Goal: Navigation & Orientation: Find specific page/section

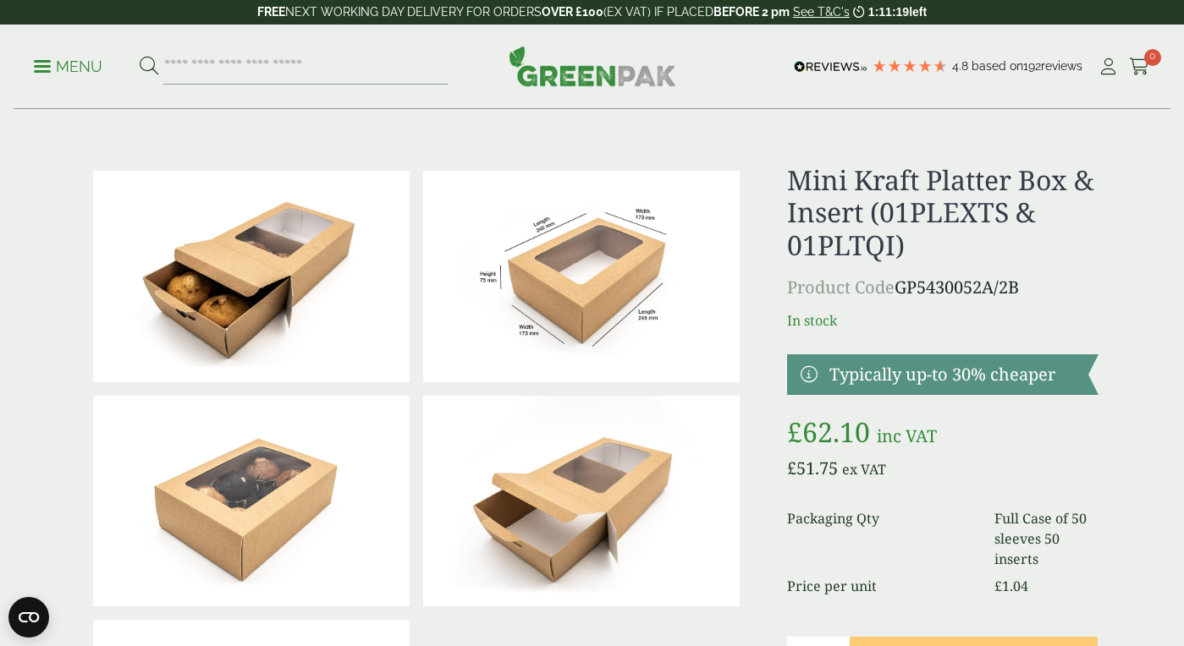
click at [46, 61] on link "Menu" at bounding box center [68, 65] width 69 height 17
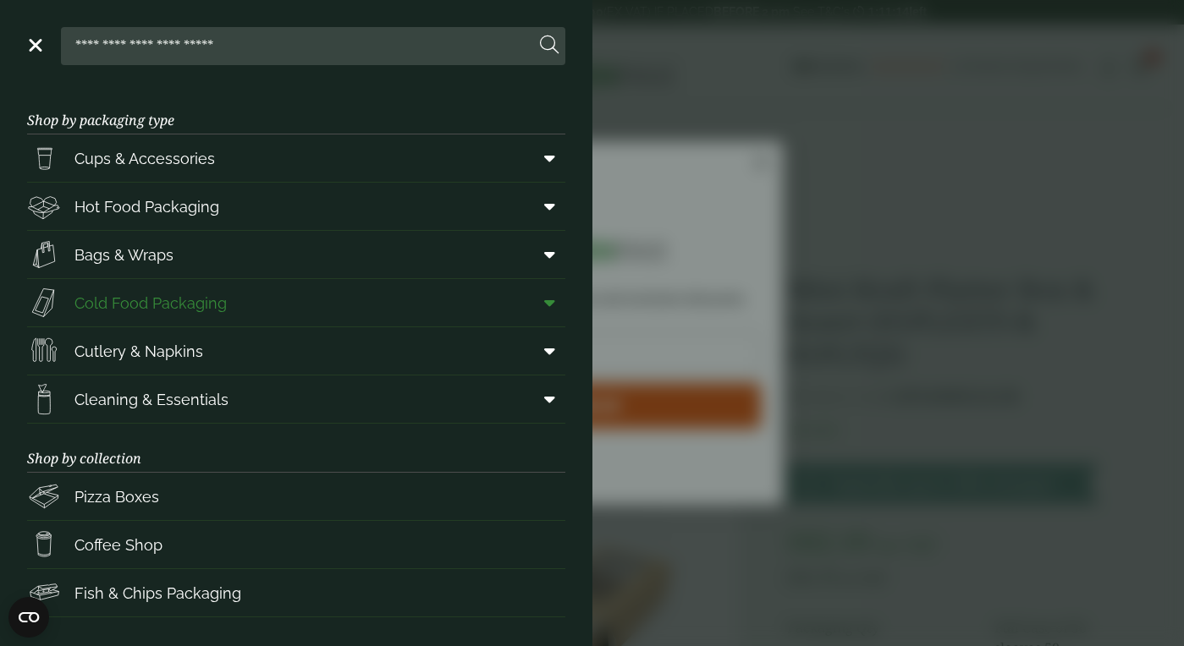
click at [551, 303] on icon at bounding box center [549, 302] width 11 height 17
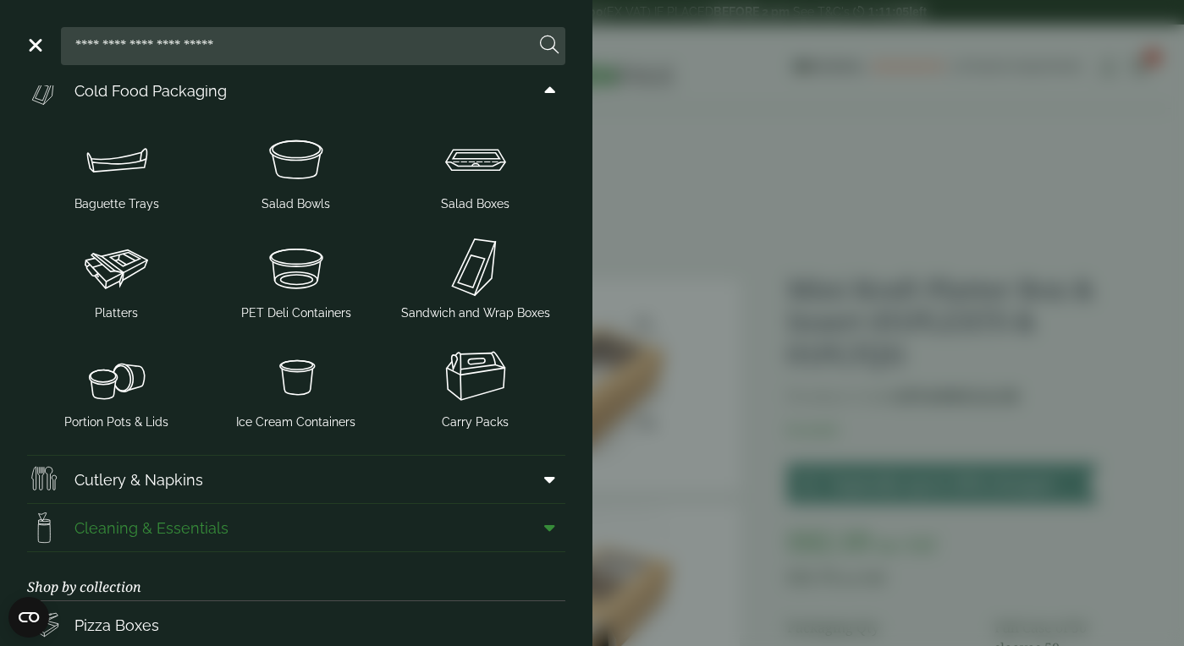
scroll to position [211, 0]
click at [116, 255] on img at bounding box center [117, 269] width 166 height 68
click at [299, 311] on span "PET Deli Containers" at bounding box center [296, 315] width 110 height 18
click at [334, 167] on img at bounding box center [296, 160] width 166 height 68
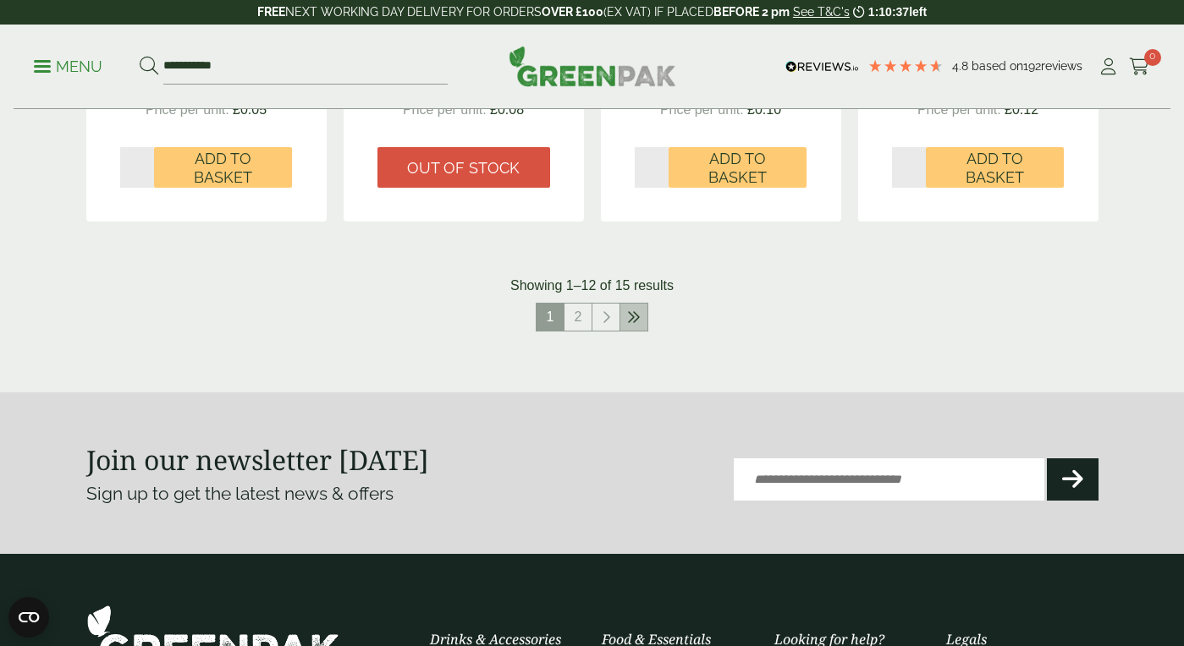
scroll to position [1894, 0]
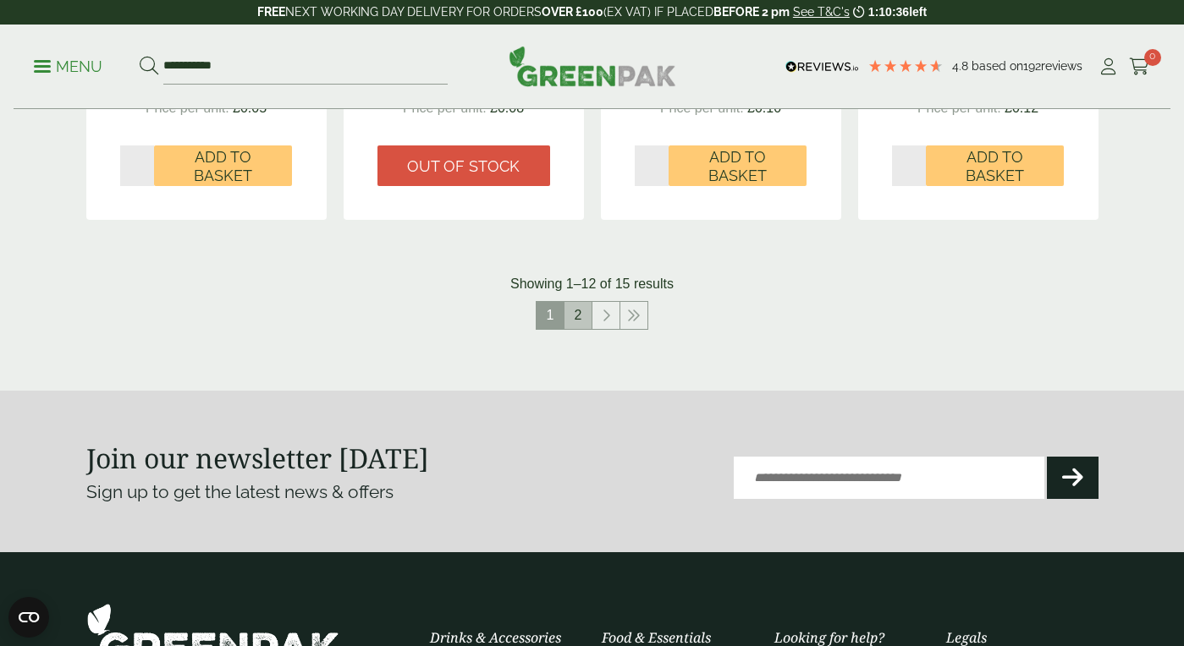
click at [583, 304] on link "2" at bounding box center [577, 315] width 27 height 27
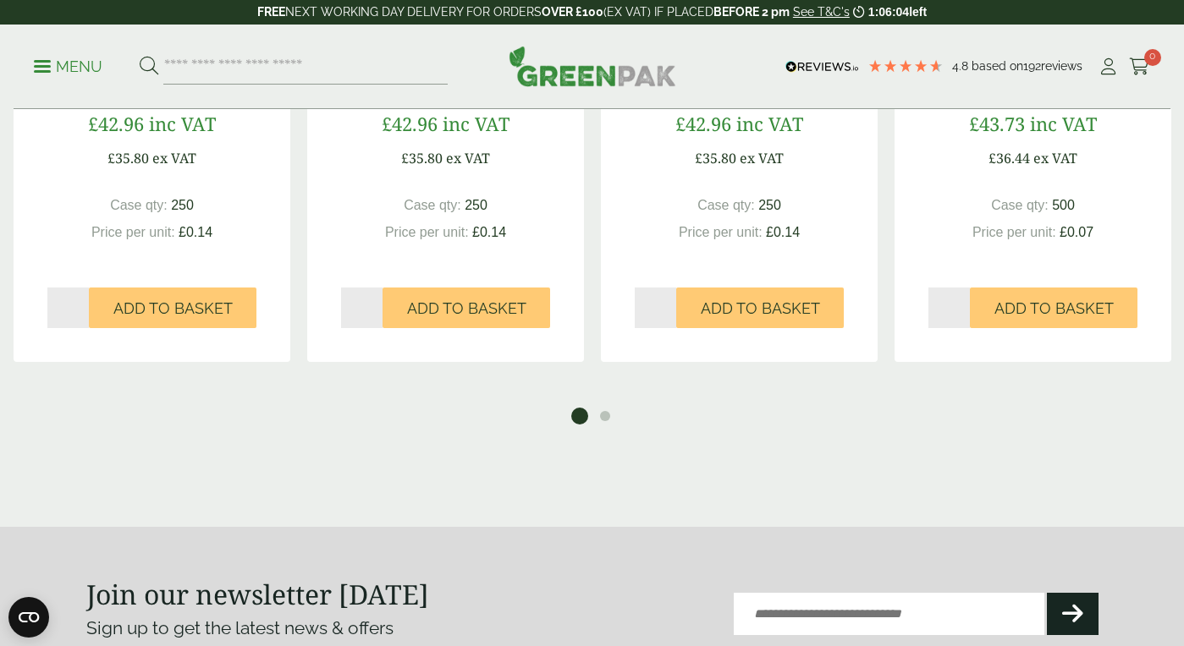
scroll to position [1907, 0]
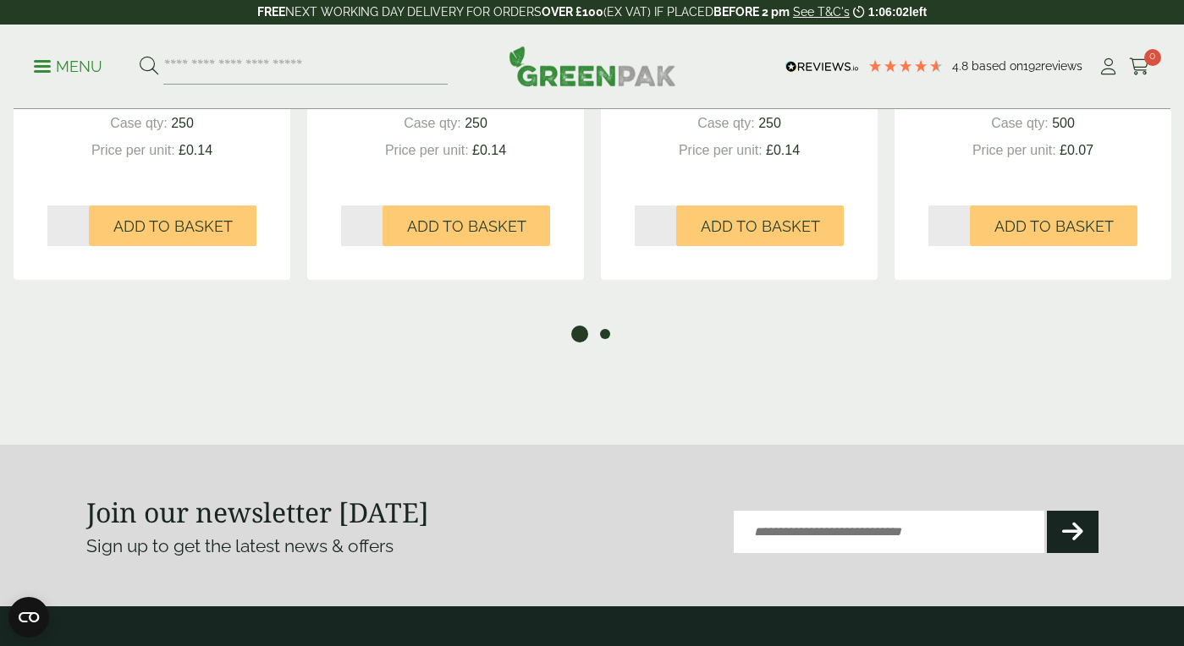
click at [605, 334] on button "2" at bounding box center [605, 334] width 17 height 17
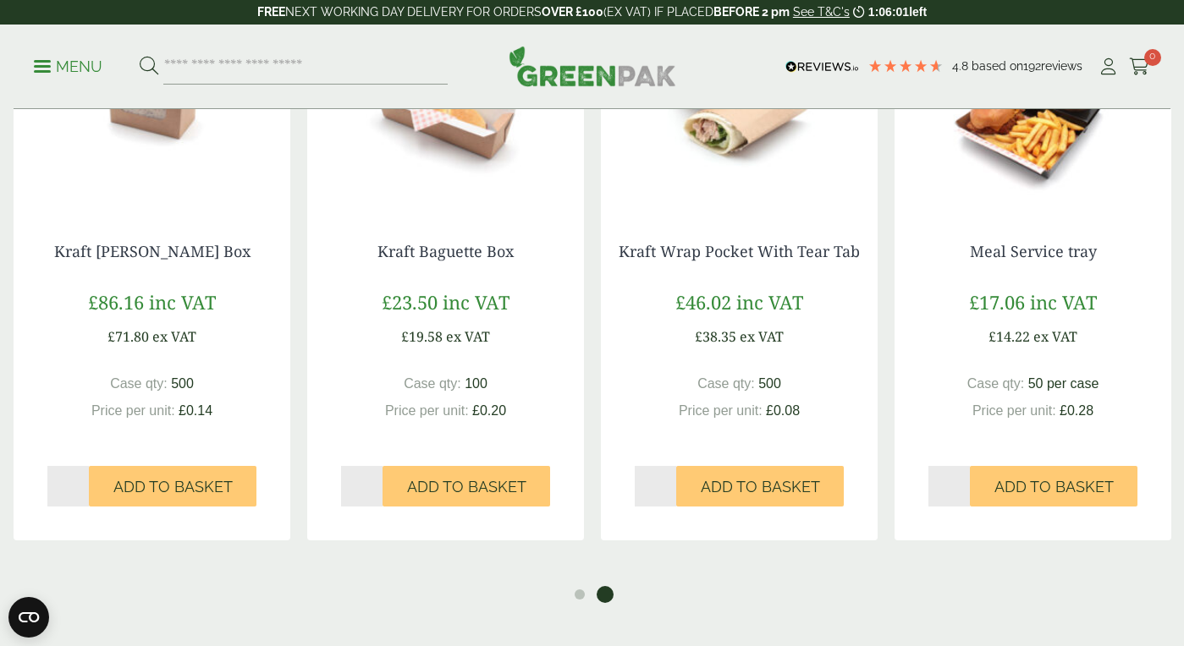
scroll to position [1336, 0]
